Goal: Information Seeking & Learning: Learn about a topic

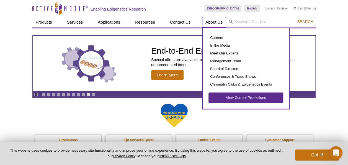
click at [210, 22] on link "About Us" at bounding box center [214, 22] width 24 height 11
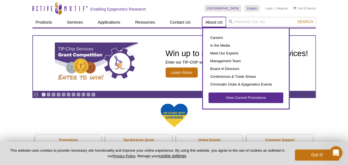
click at [218, 20] on link "About Us" at bounding box center [214, 22] width 24 height 11
click at [219, 22] on link "About Us" at bounding box center [214, 22] width 24 height 11
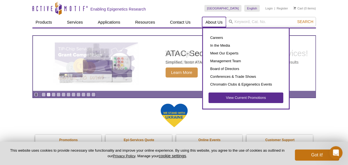
click at [218, 22] on link "About Us" at bounding box center [214, 22] width 24 height 11
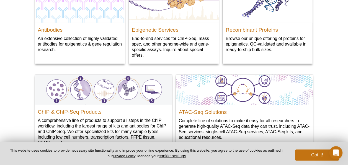
scroll to position [719, 0]
